Goal: Information Seeking & Learning: Learn about a topic

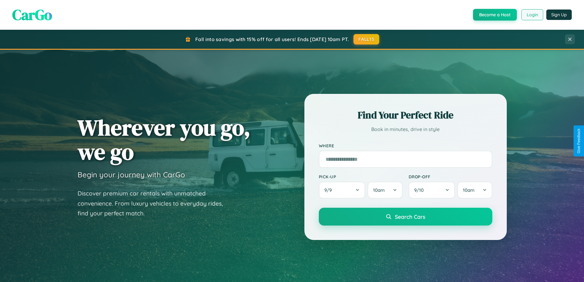
click at [532, 15] on button "Login" at bounding box center [533, 14] width 22 height 11
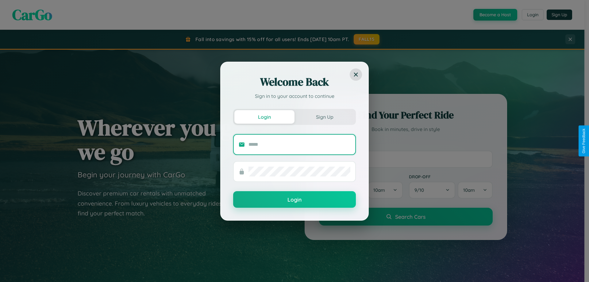
click at [299, 144] on input "text" at bounding box center [299, 145] width 102 height 10
type input "**********"
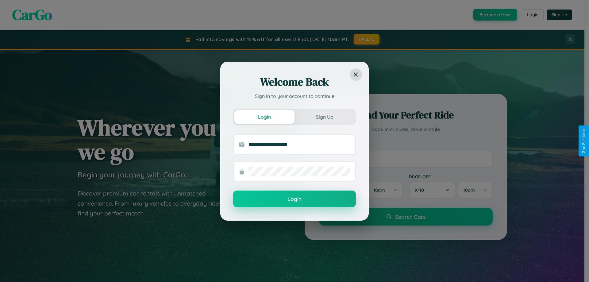
click at [294, 199] on button "Login" at bounding box center [294, 198] width 123 height 17
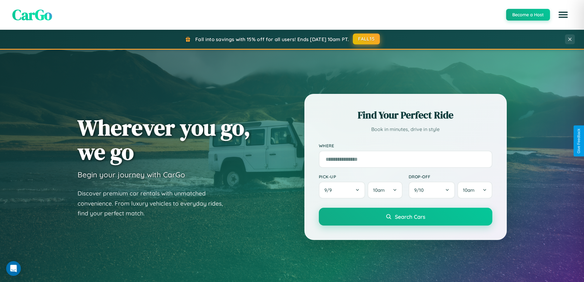
click at [367, 39] on button "FALL15" at bounding box center [366, 38] width 27 height 11
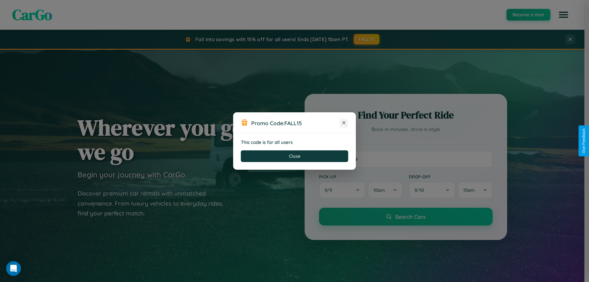
click at [344, 123] on icon at bounding box center [344, 123] width 6 height 6
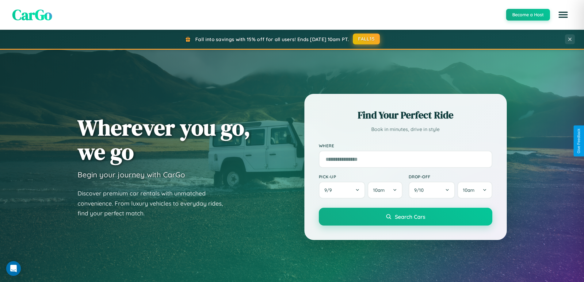
click at [367, 39] on button "FALL15" at bounding box center [366, 38] width 27 height 11
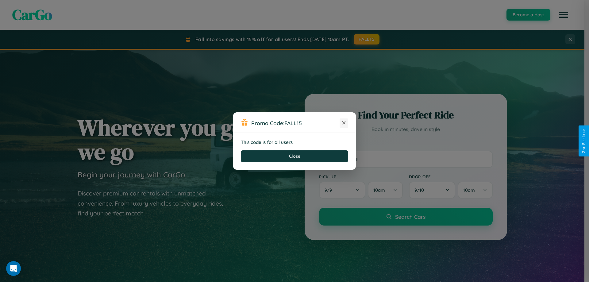
click at [344, 123] on icon at bounding box center [344, 123] width 6 height 6
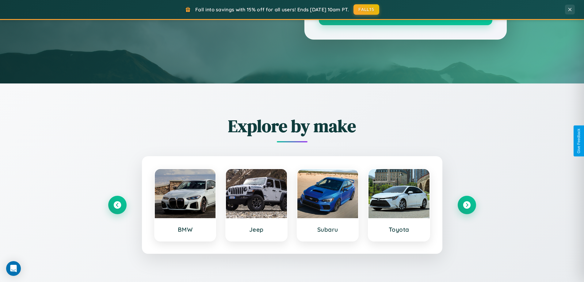
scroll to position [1180, 0]
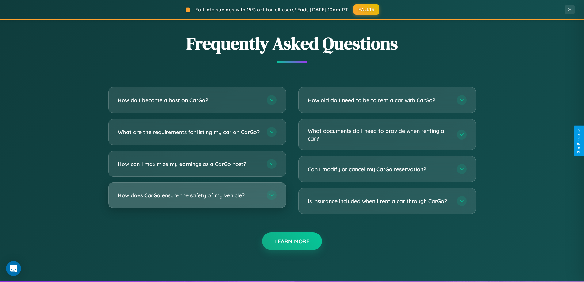
click at [197, 199] on h3 "How does CarGo ensure the safety of my vehicle?" at bounding box center [189, 195] width 143 height 8
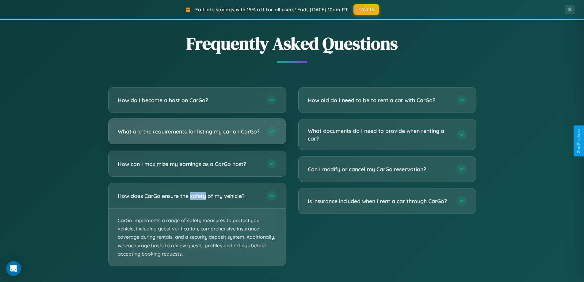
click at [197, 134] on h3 "What are the requirements for listing my car on CarGo?" at bounding box center [189, 132] width 143 height 8
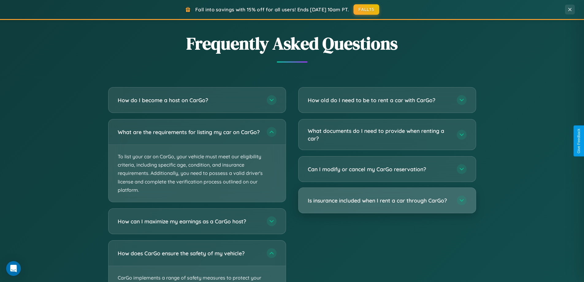
click at [387, 200] on h3 "Is insurance included when I rent a car through CarGo?" at bounding box center [379, 201] width 143 height 8
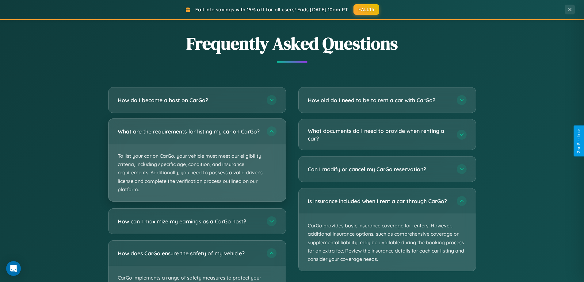
click at [197, 163] on p "To list your car on CarGo, your vehicle must meet our eligibility criteria, inc…" at bounding box center [197, 172] width 177 height 57
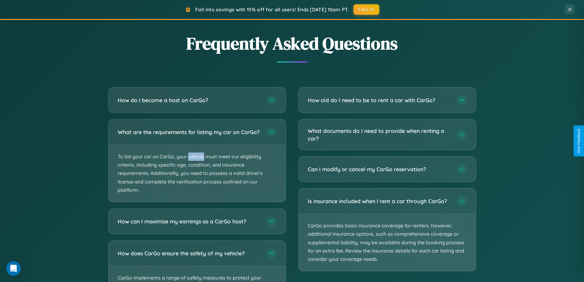
scroll to position [0, 0]
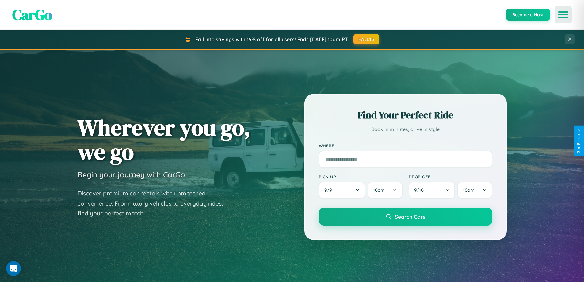
click at [563, 15] on icon "Open menu" at bounding box center [563, 15] width 9 height 6
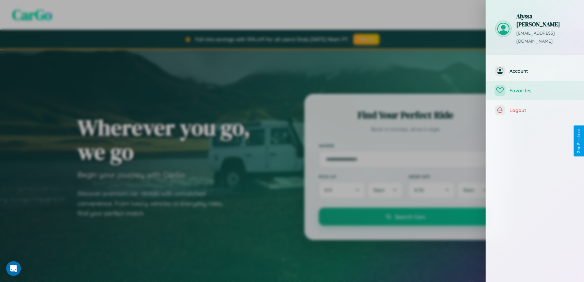
click at [535, 87] on span "Favorites" at bounding box center [542, 90] width 65 height 6
